Goal: Find specific page/section: Find specific page/section

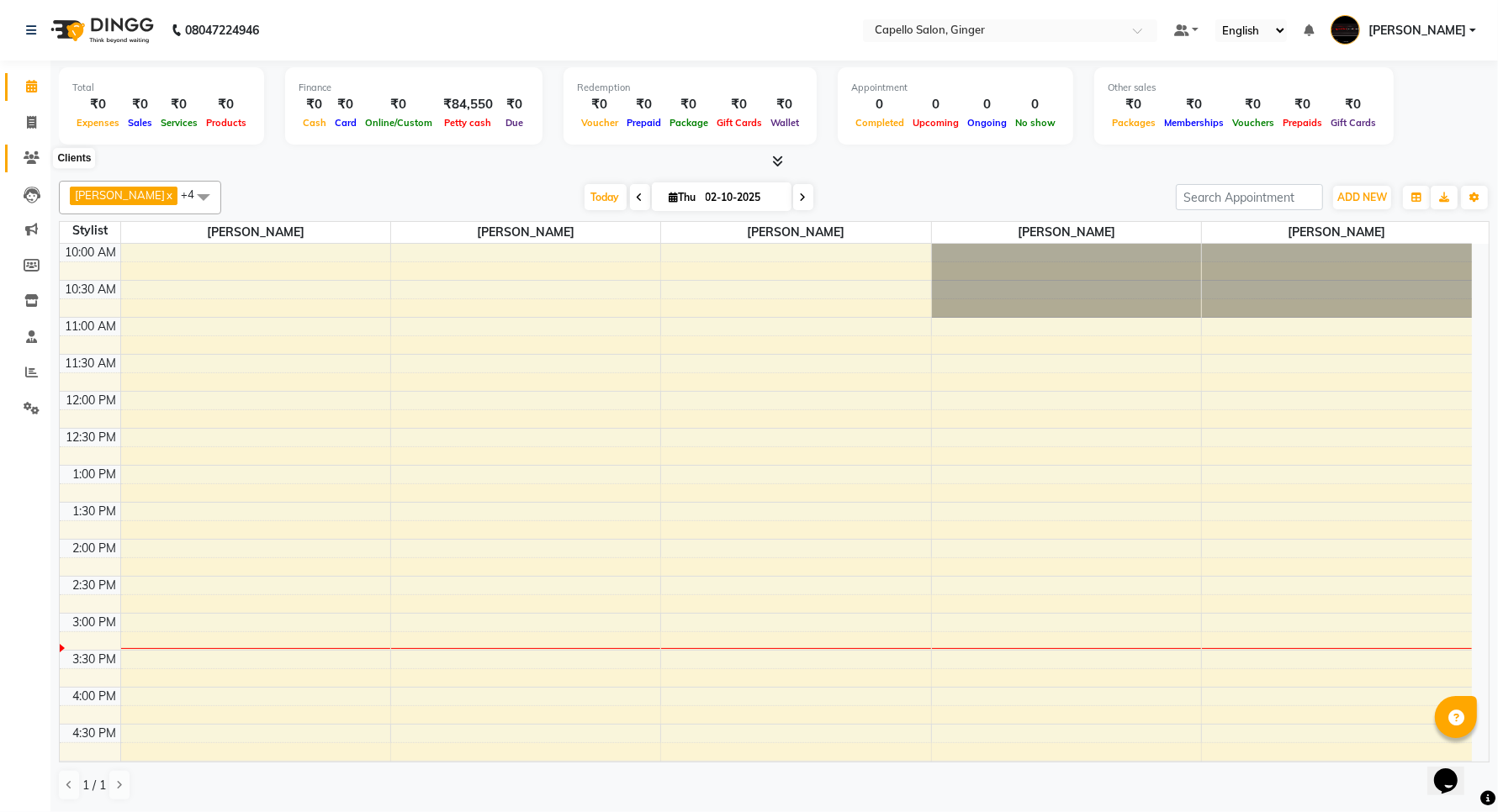
click at [34, 160] on icon at bounding box center [31, 157] width 16 height 12
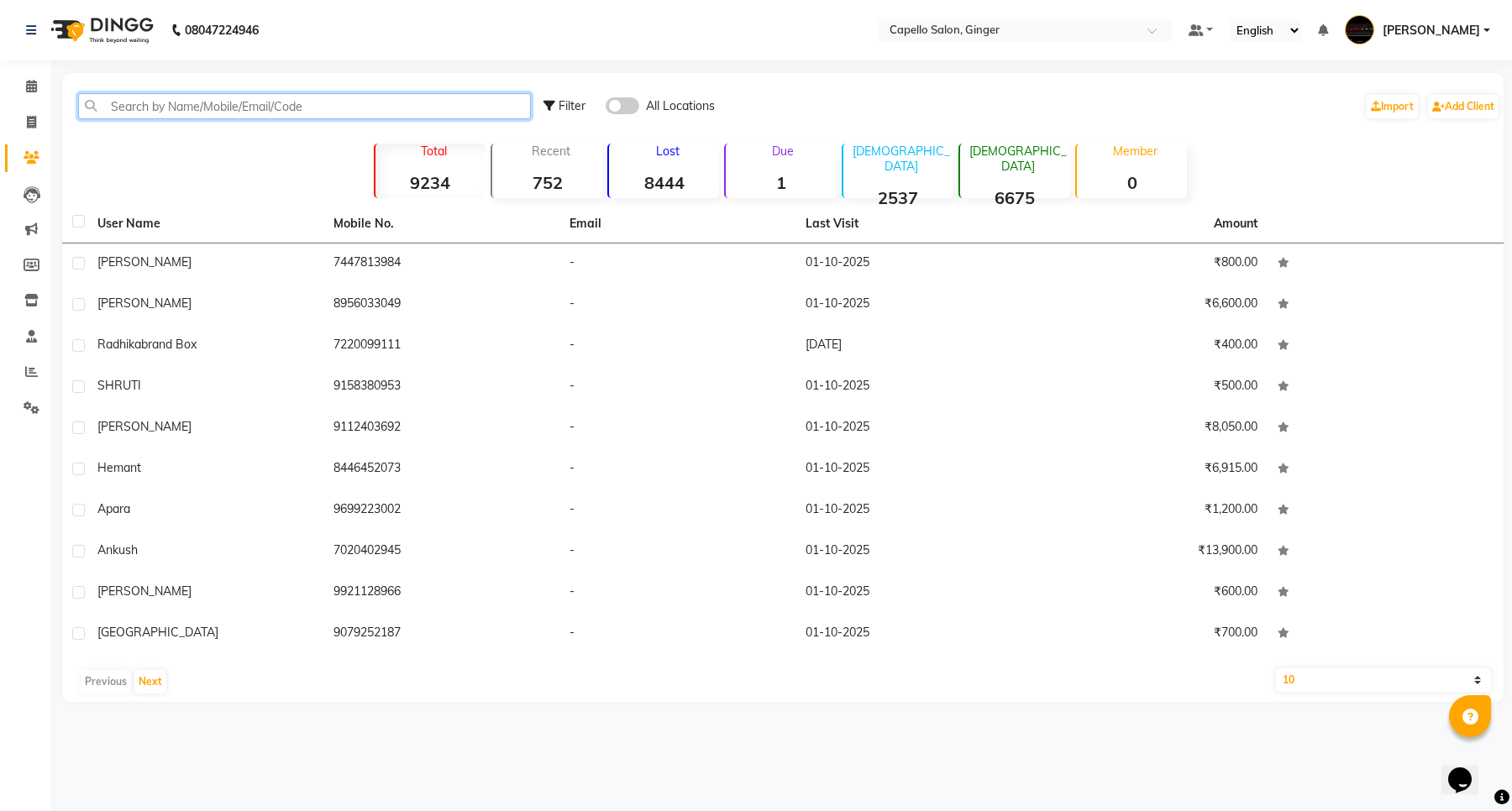
click at [270, 107] on input "text" at bounding box center [304, 106] width 453 height 26
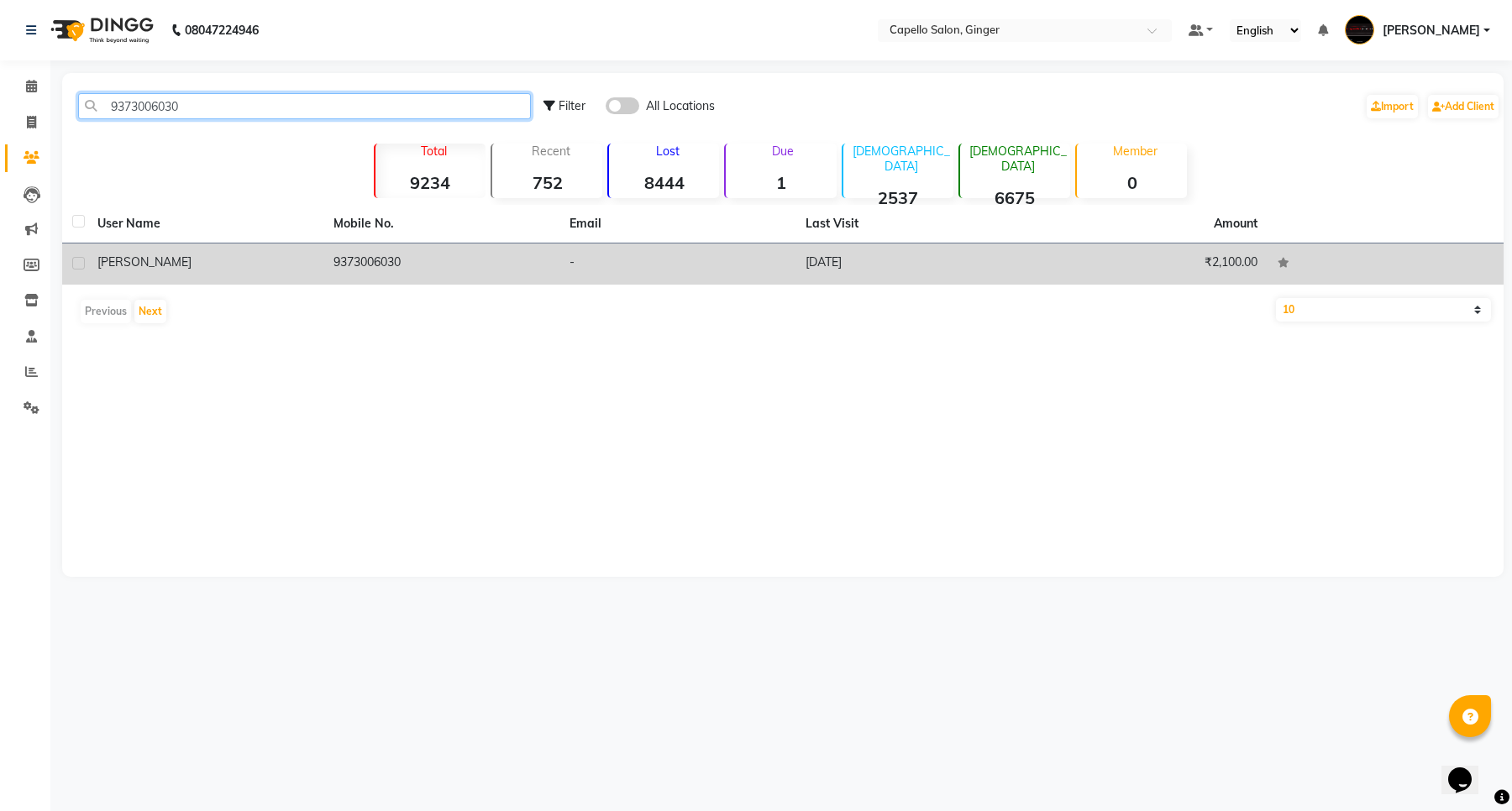
type input "9373006030"
click at [122, 258] on span "Dheeraj" at bounding box center [145, 262] width 94 height 15
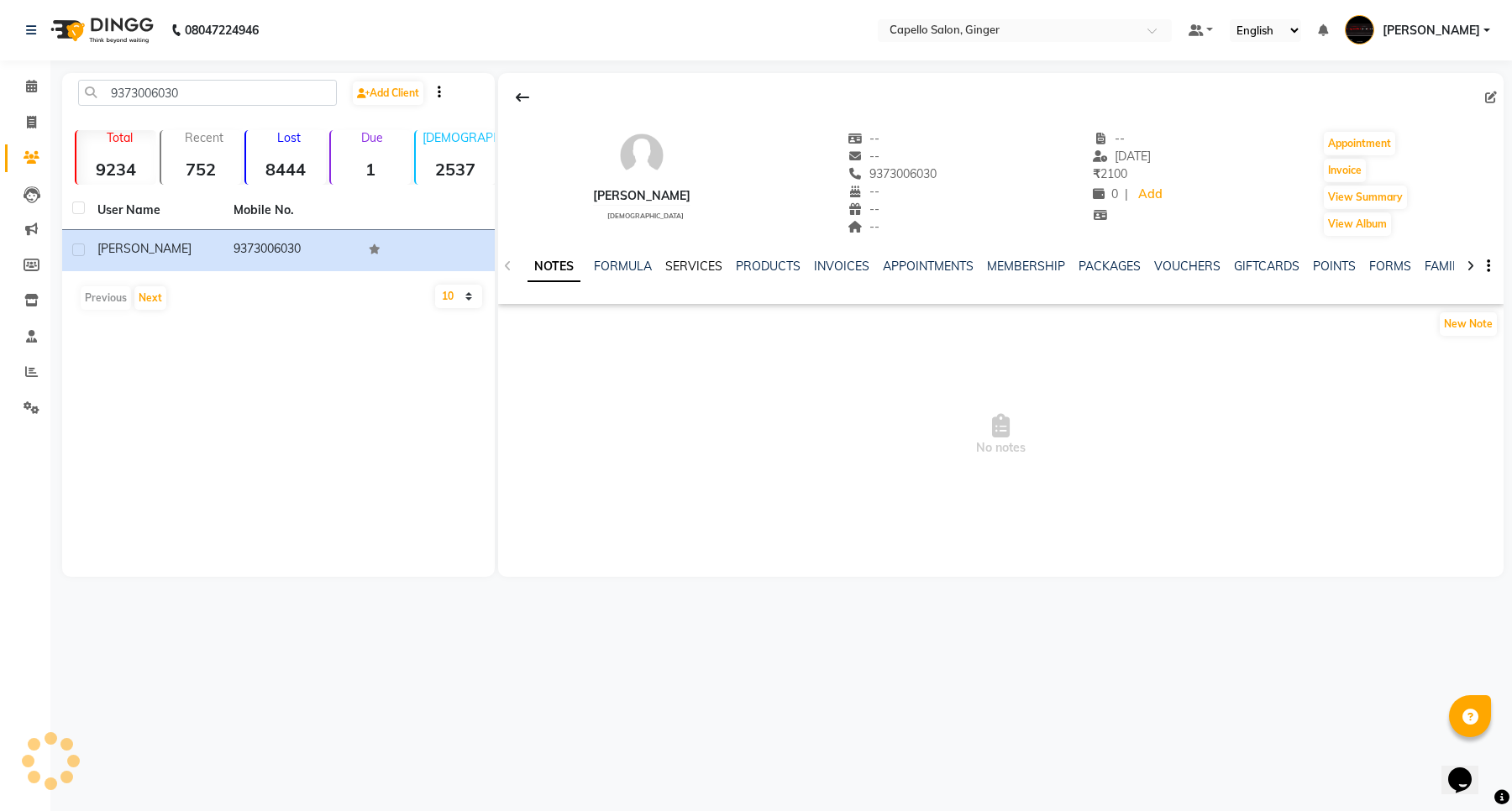
click at [683, 267] on link "SERVICES" at bounding box center [693, 266] width 57 height 15
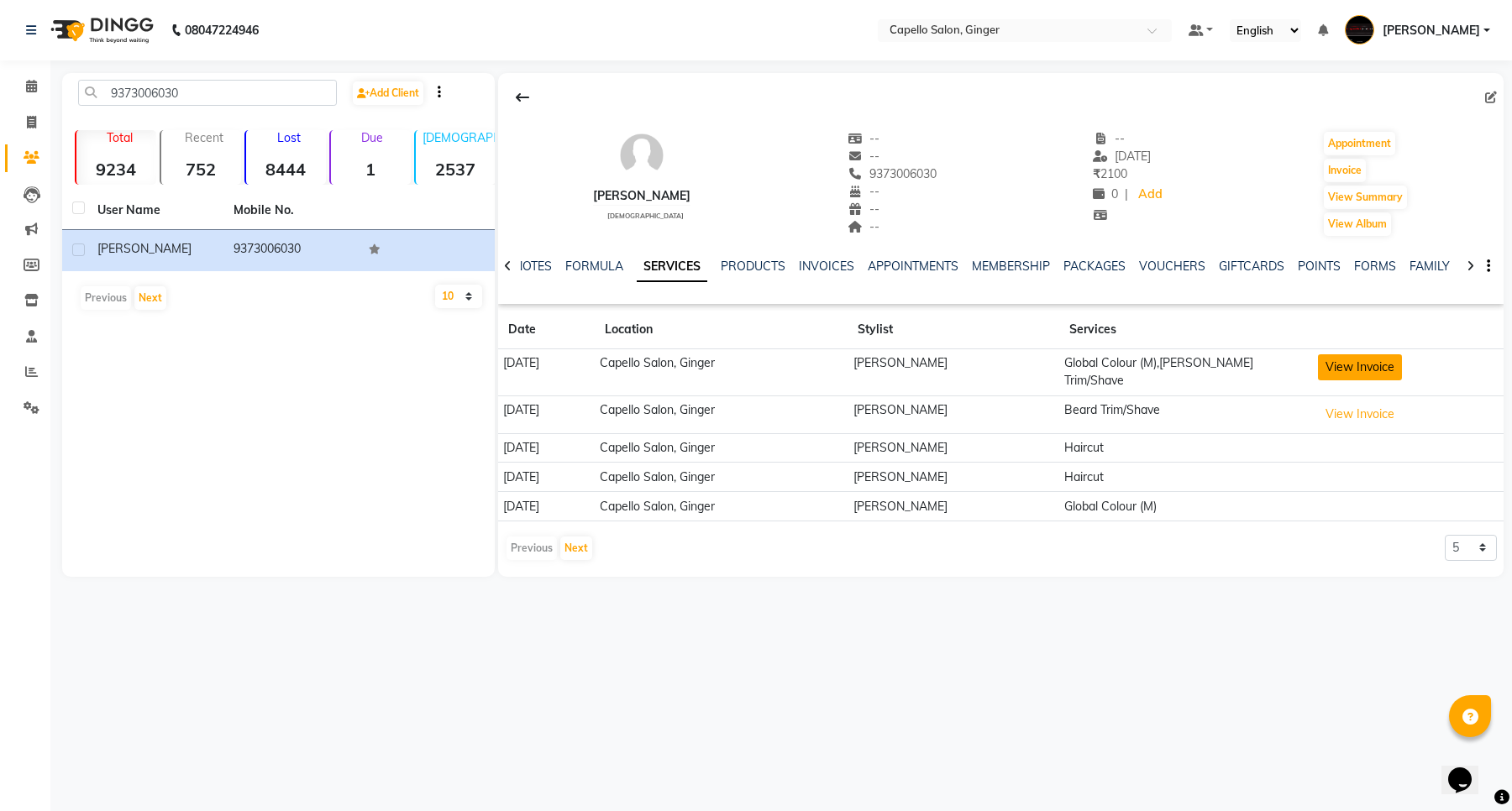
click at [1375, 370] on button "View Invoice" at bounding box center [1359, 367] width 84 height 26
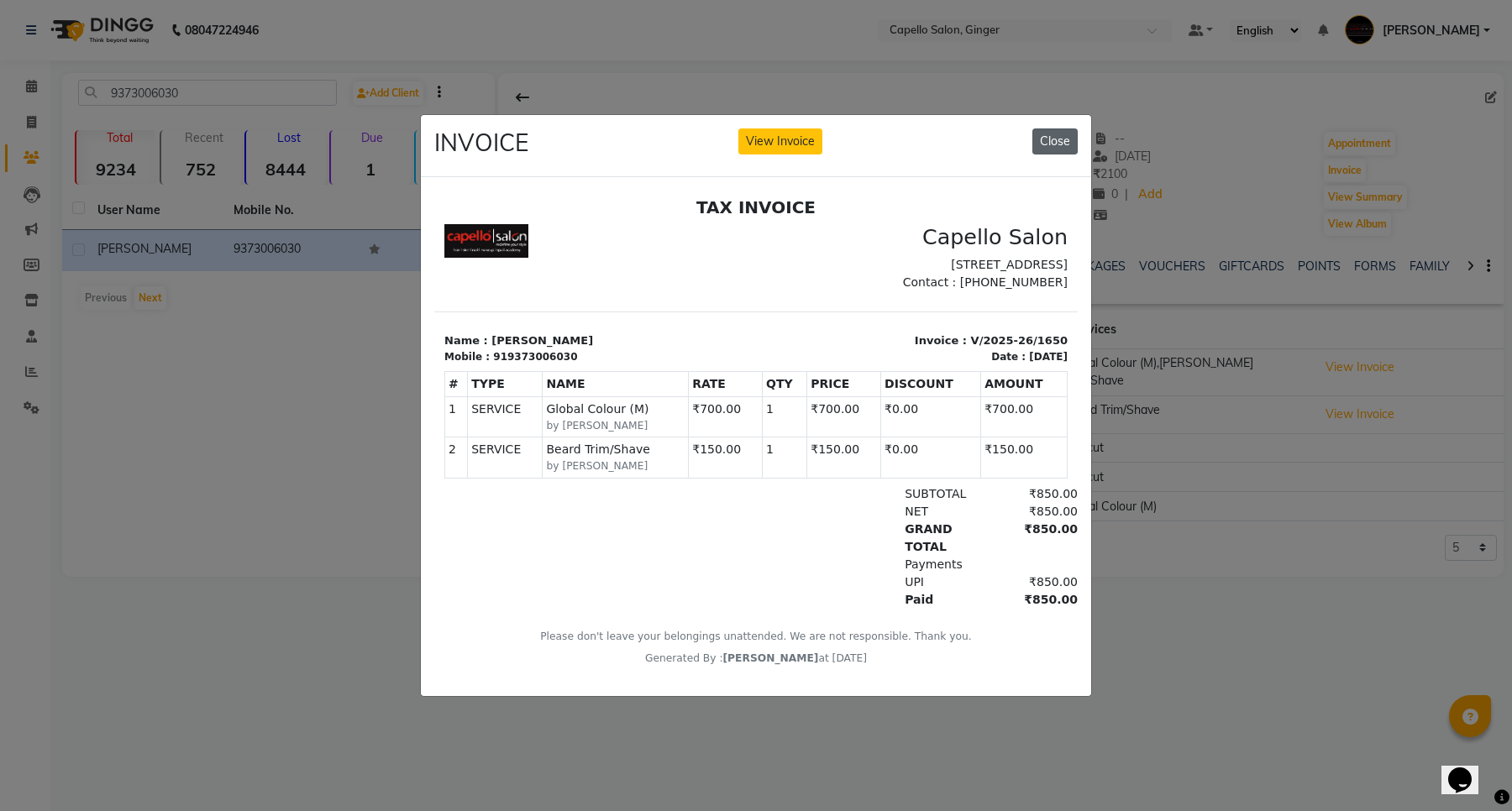
click at [1048, 137] on button "Close" at bounding box center [1055, 142] width 45 height 26
